Goal: Transaction & Acquisition: Book appointment/travel/reservation

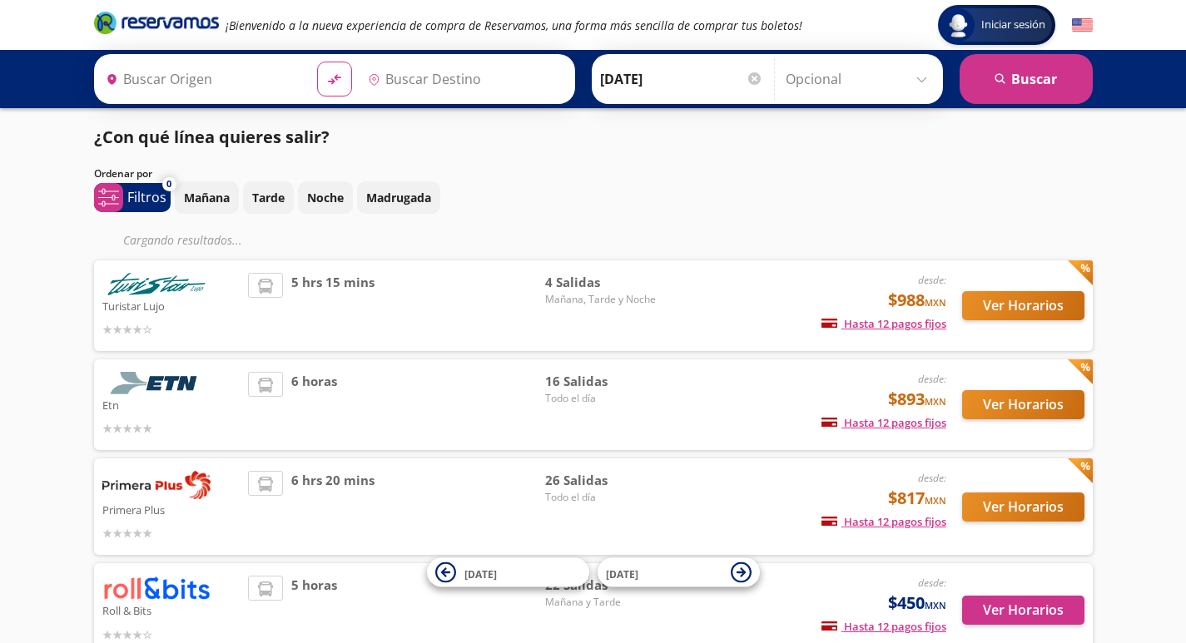
type input "[GEOGRAPHIC_DATA], [GEOGRAPHIC_DATA]"
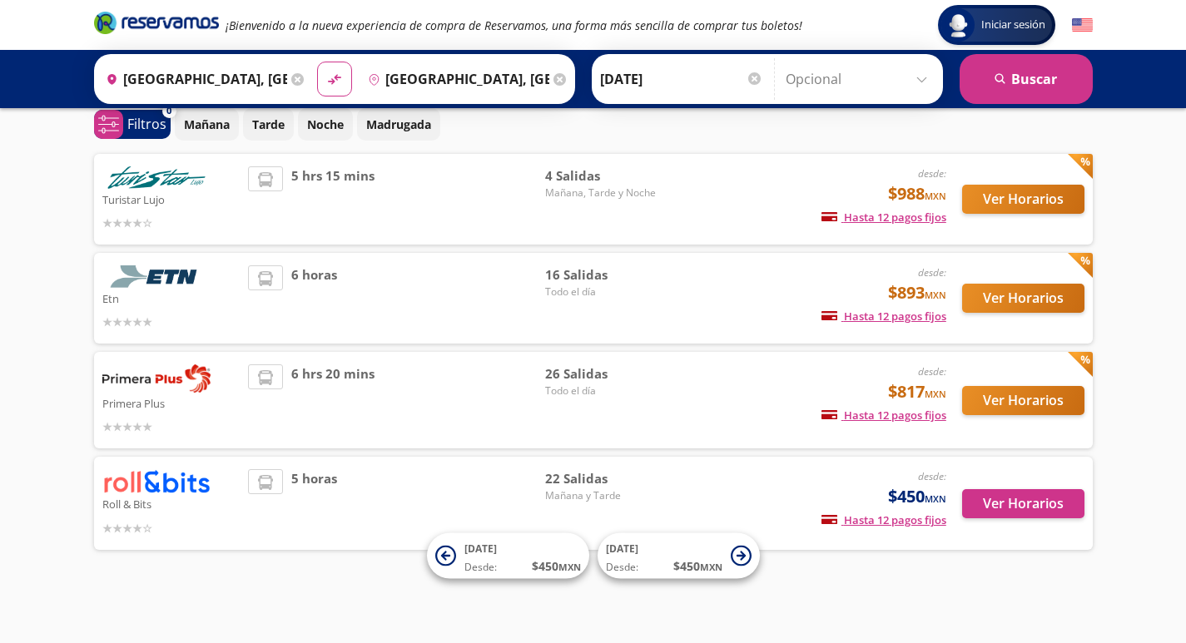
scroll to position [73, 0]
click at [996, 293] on button "Ver Horarios" at bounding box center [1023, 298] width 122 height 29
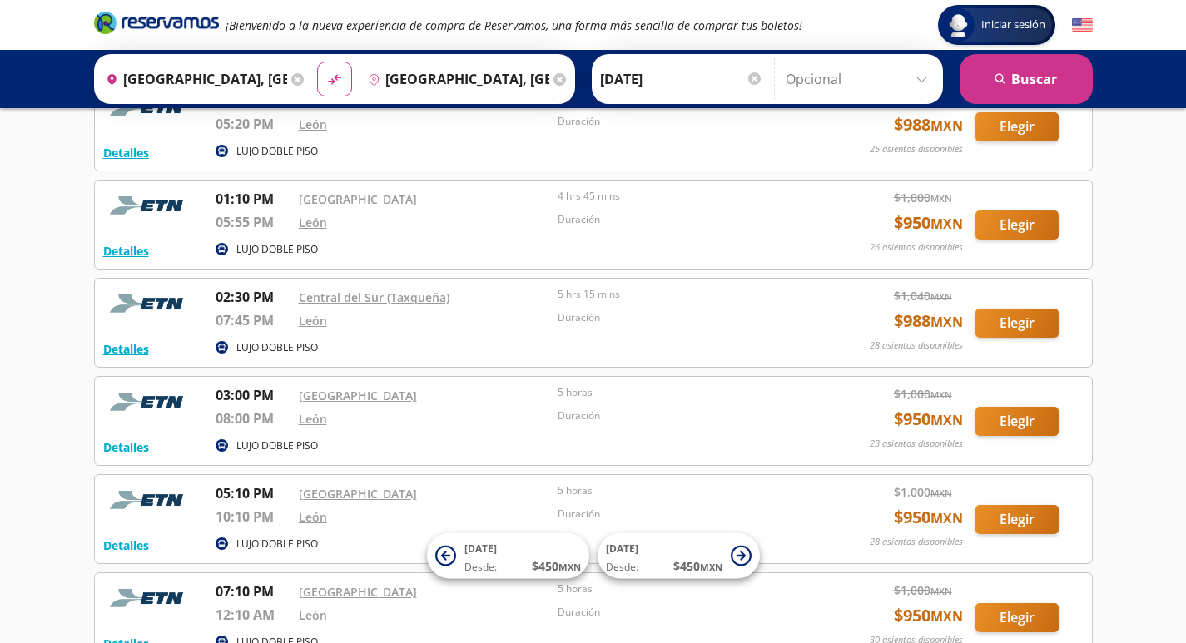
scroll to position [999, 0]
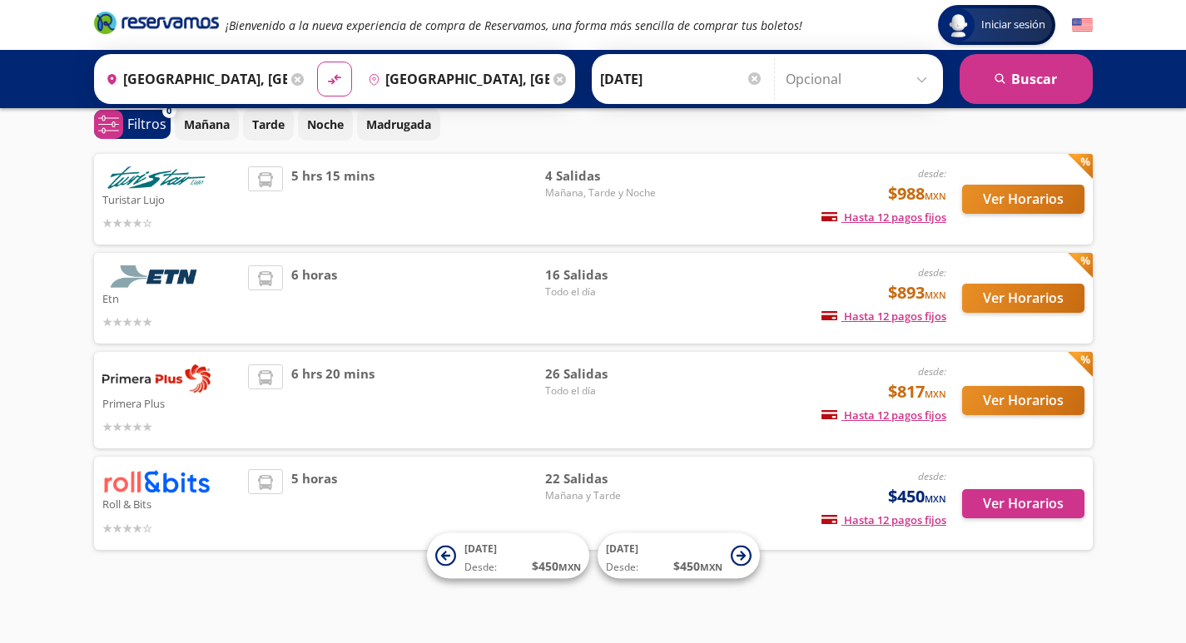
scroll to position [73, 0]
click at [488, 562] on span "Desde:" at bounding box center [480, 567] width 32 height 15
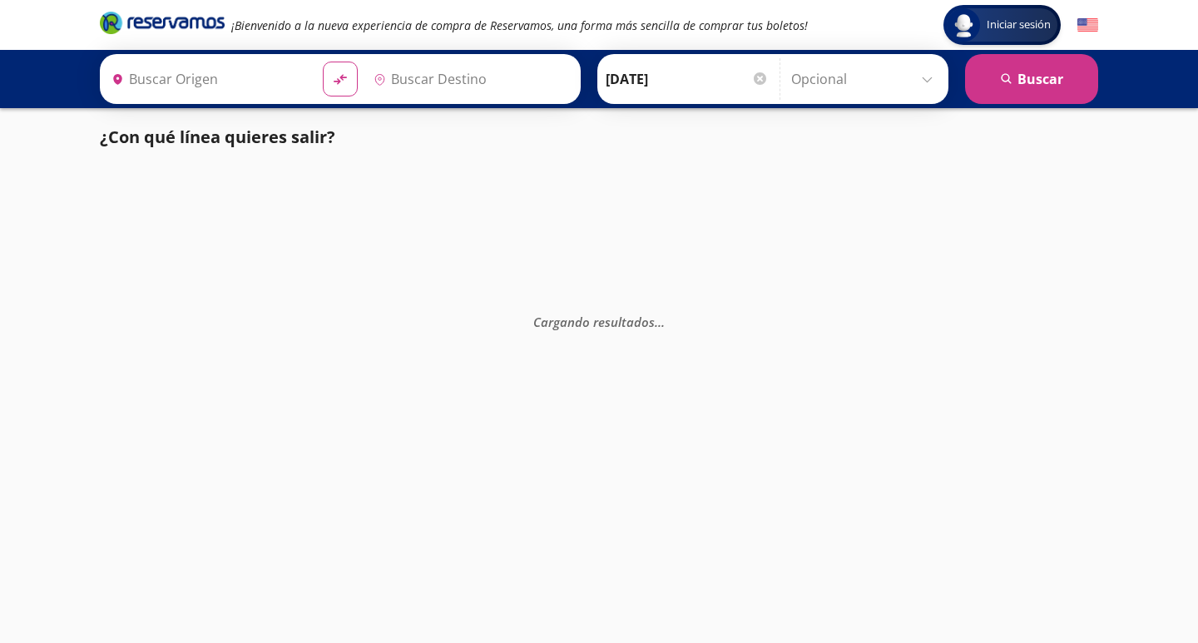
type input "[GEOGRAPHIC_DATA], [GEOGRAPHIC_DATA]"
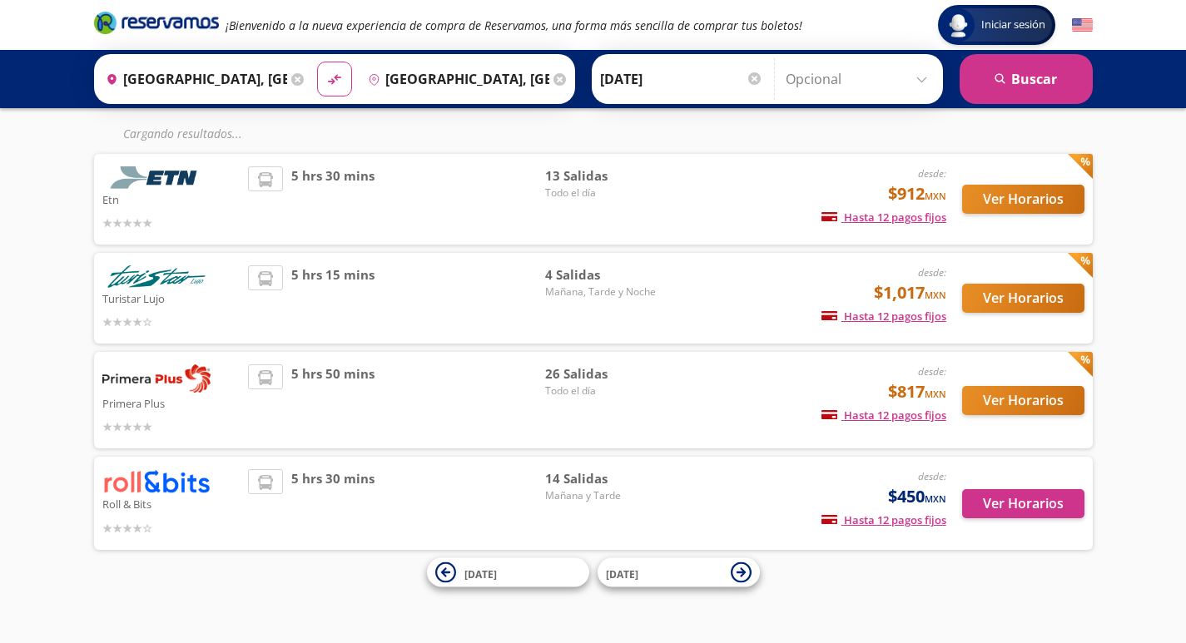
scroll to position [23, 0]
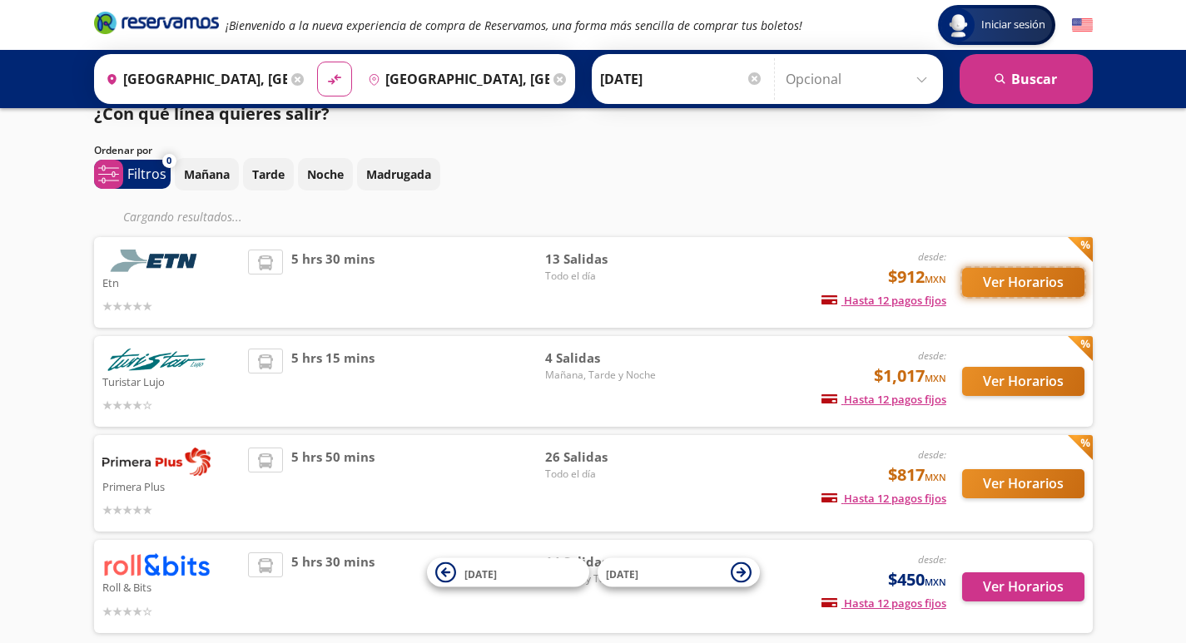
click at [1009, 285] on button "Ver Horarios" at bounding box center [1023, 282] width 122 height 29
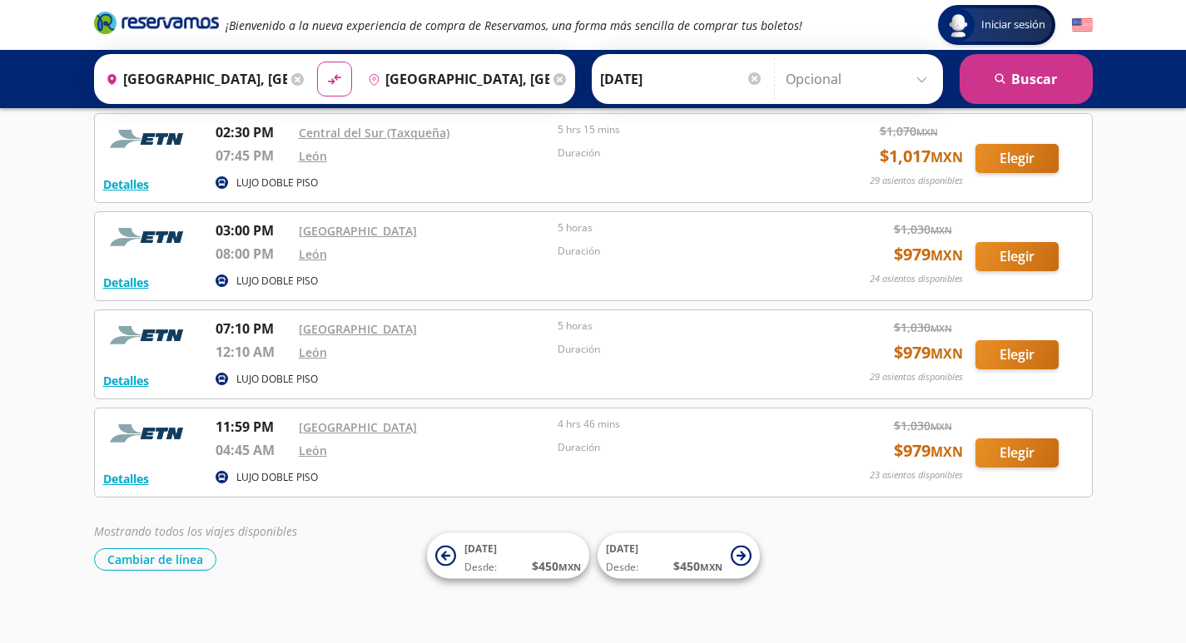
scroll to position [980, 0]
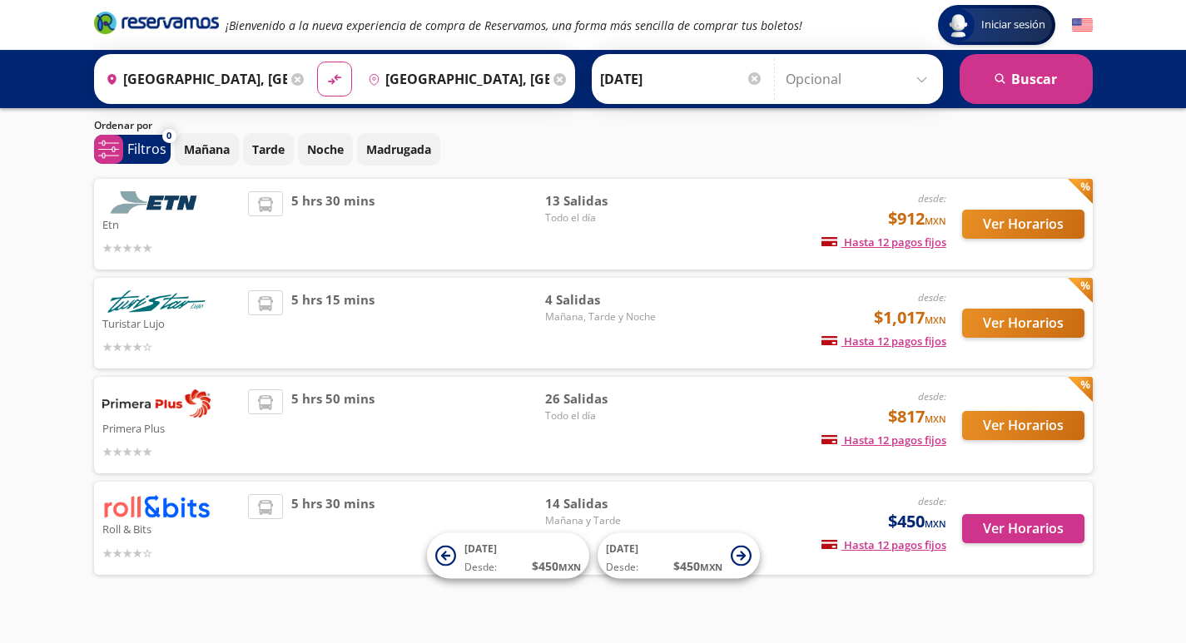
scroll to position [73, 0]
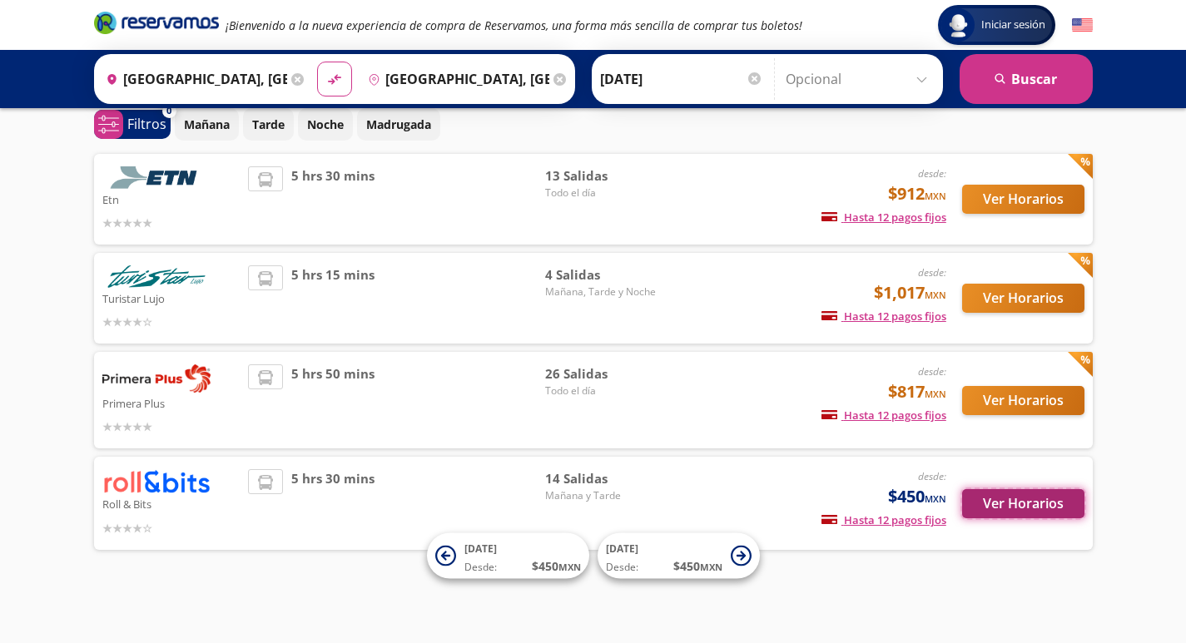
click at [985, 504] on button "Ver Horarios" at bounding box center [1023, 503] width 122 height 29
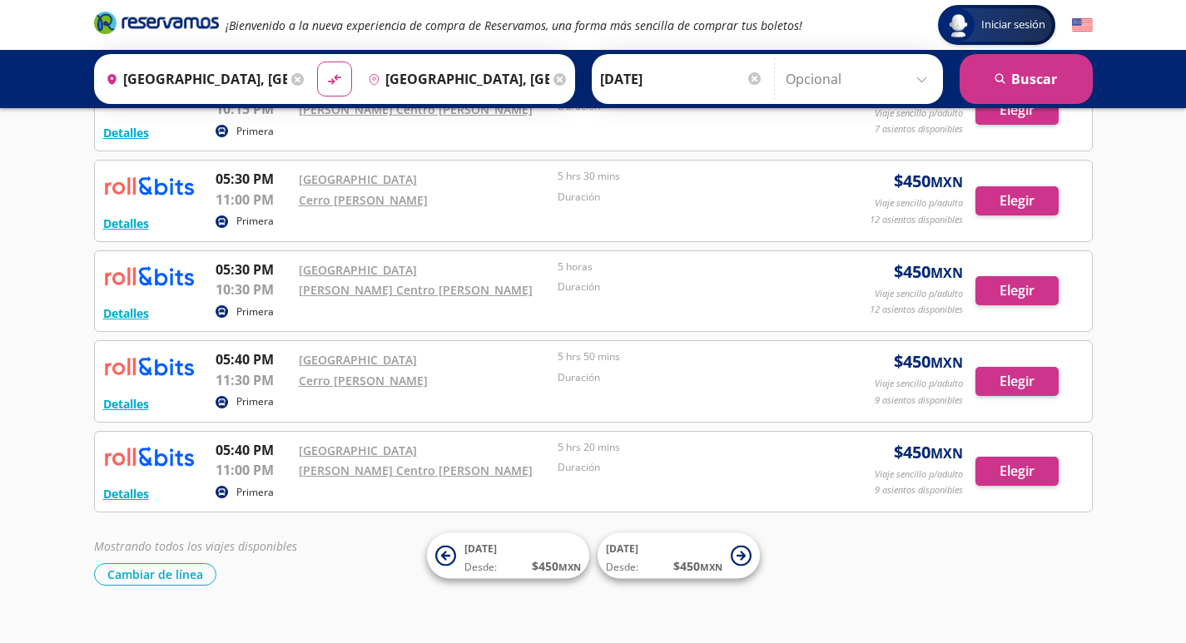
scroll to position [968, 0]
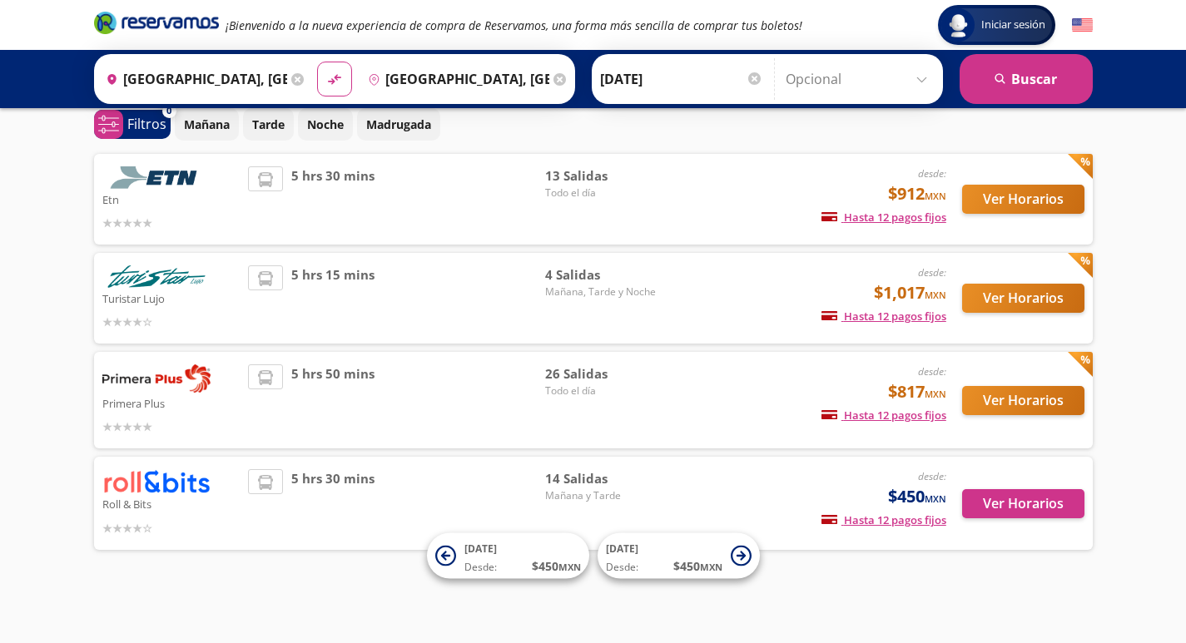
scroll to position [73, 0]
